Goal: Book appointment/travel/reservation

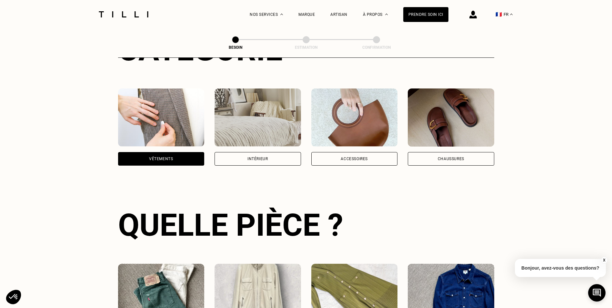
scroll to position [98, 0]
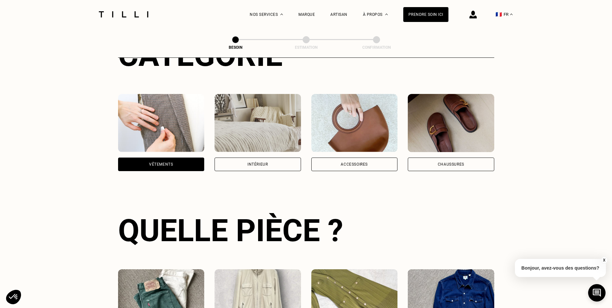
click at [251, 126] on img at bounding box center [257, 123] width 86 height 58
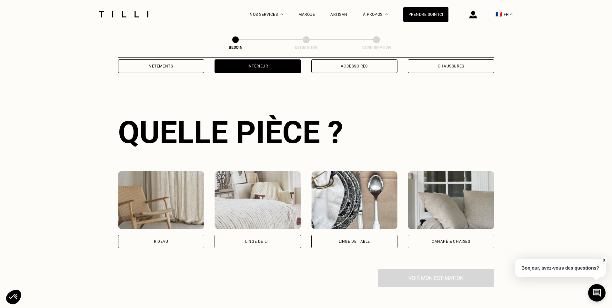
scroll to position [211, 0]
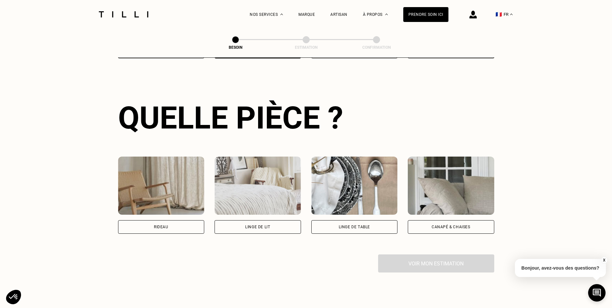
click at [356, 220] on div "Linge de table" at bounding box center [354, 227] width 86 height 14
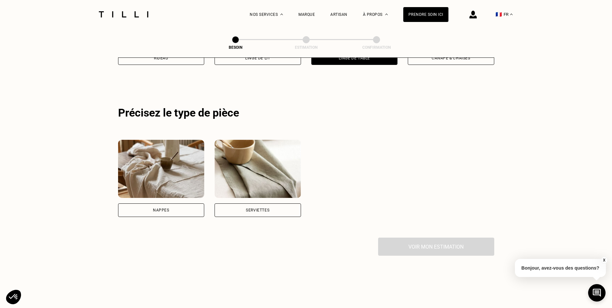
scroll to position [387, 0]
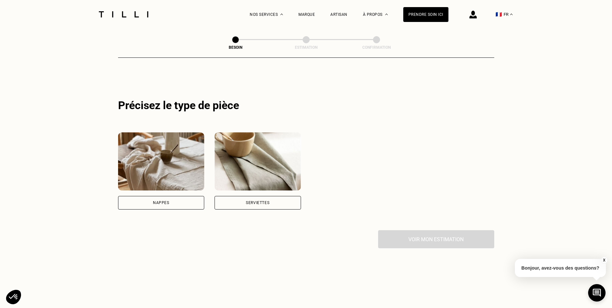
click at [133, 196] on div "Nappes" at bounding box center [161, 203] width 86 height 14
select select "FR"
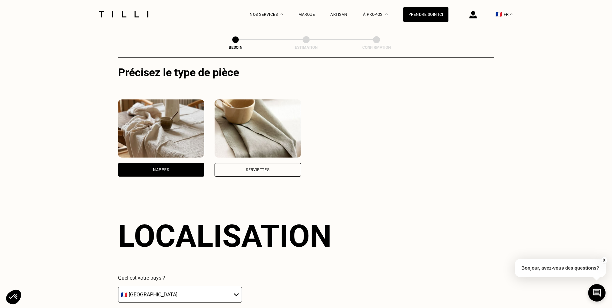
scroll to position [539, 0]
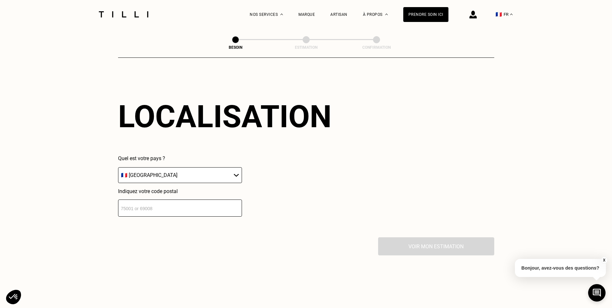
click at [236, 172] on select "🇩🇪 [GEOGRAPHIC_DATA] 🇦🇹 [GEOGRAPHIC_DATA] 🇧🇪 [GEOGRAPHIC_DATA] 🇧🇬 Bulgarie 🇨🇾 C…" at bounding box center [180, 175] width 124 height 16
click at [203, 201] on input "number" at bounding box center [180, 207] width 124 height 17
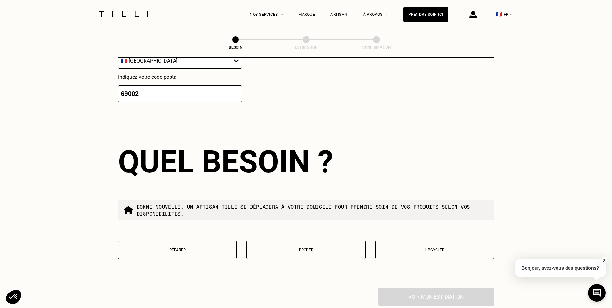
scroll to position [699, 0]
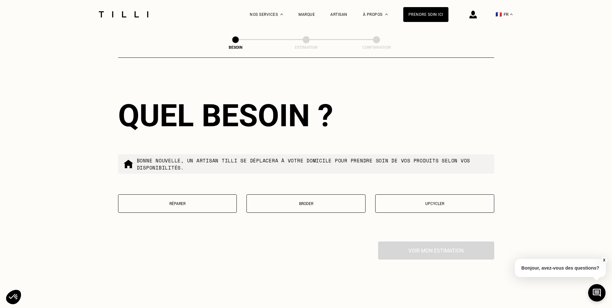
type input "69002"
click at [298, 201] on p "Broder" at bounding box center [306, 203] width 112 height 5
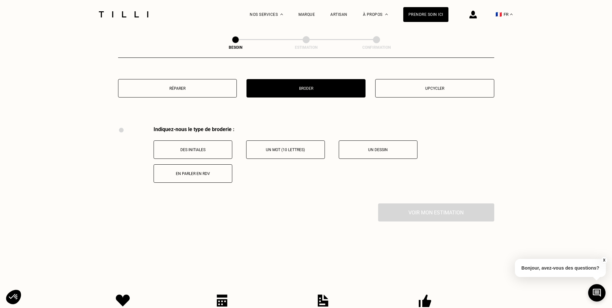
scroll to position [865, 0]
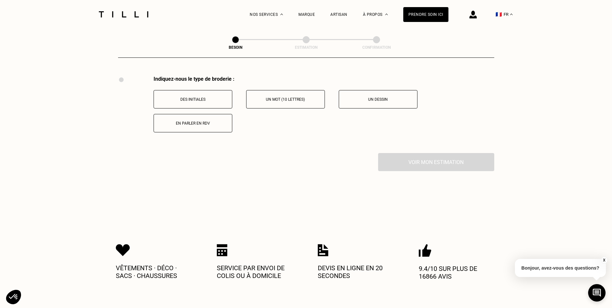
click at [179, 125] on button "En parler en RDV" at bounding box center [193, 123] width 79 height 18
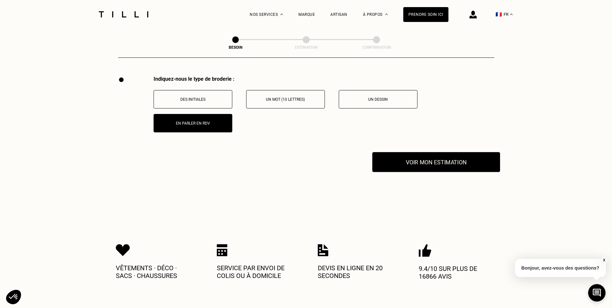
click at [384, 167] on button "Voir mon estimation" at bounding box center [436, 162] width 128 height 20
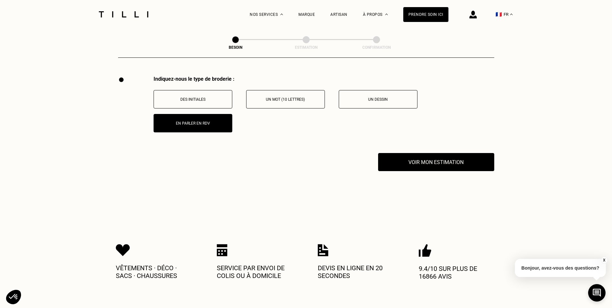
click at [606, 259] on button "X" at bounding box center [603, 259] width 6 height 7
drag, startPoint x: 451, startPoint y: 160, endPoint x: 453, endPoint y: 192, distance: 32.0
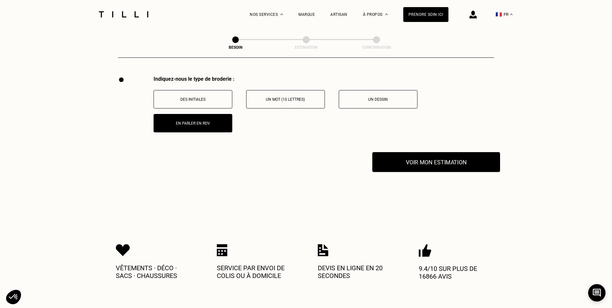
click at [406, 158] on button "Voir mon estimation" at bounding box center [436, 162] width 128 height 20
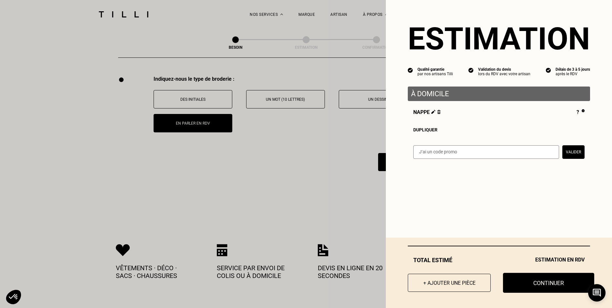
click at [526, 285] on button "Continuer" at bounding box center [548, 283] width 91 height 20
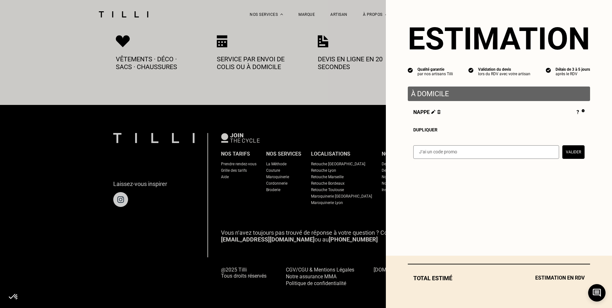
select select "FR"
